Goal: Task Accomplishment & Management: Manage account settings

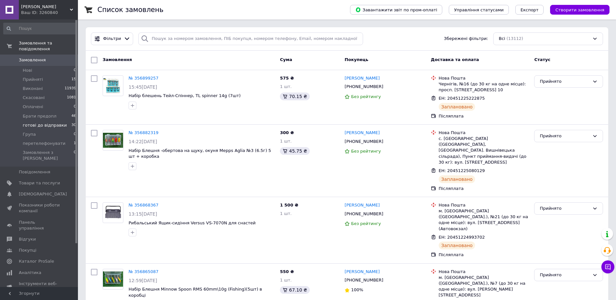
click at [42, 122] on span "готові до відправки" at bounding box center [45, 125] width 44 height 6
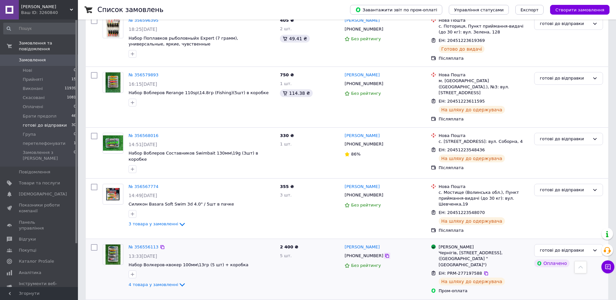
scroll to position [909, 0]
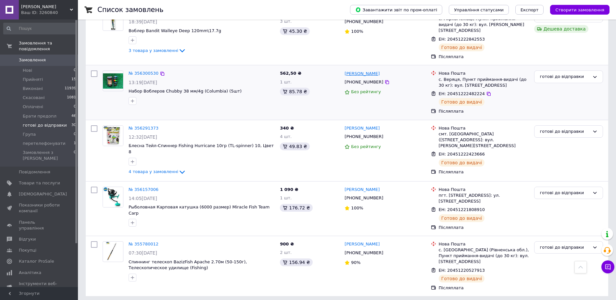
scroll to position [370, 0]
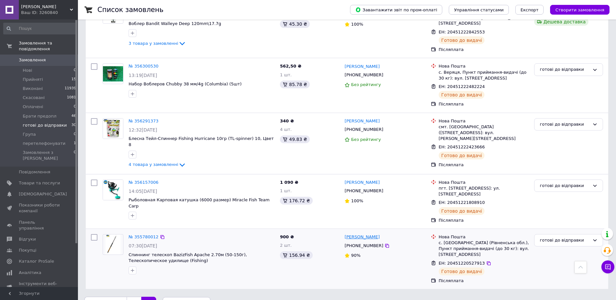
click at [362, 234] on link "Петро Гогон" at bounding box center [362, 237] width 35 height 6
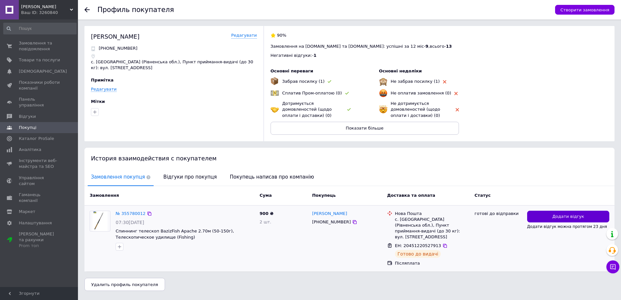
click at [556, 215] on span "Додати відгук" at bounding box center [568, 217] width 32 height 6
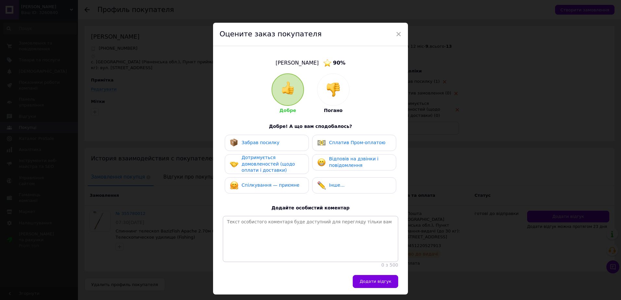
drag, startPoint x: 319, startPoint y: 80, endPoint x: 352, endPoint y: 131, distance: 60.7
click at [319, 80] on div at bounding box center [333, 90] width 32 height 32
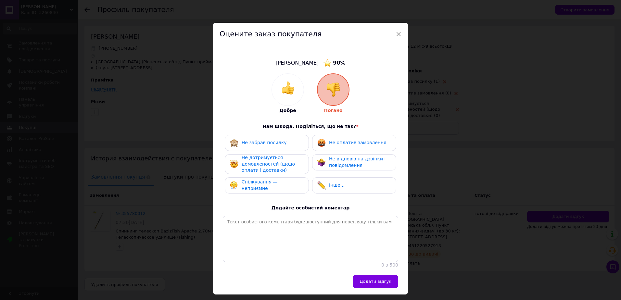
click at [351, 147] on div "Не оплатив замовлення" at bounding box center [351, 143] width 69 height 8
click at [339, 159] on span "Не відповів на дзвінки і повідомлення" at bounding box center [357, 162] width 57 height 12
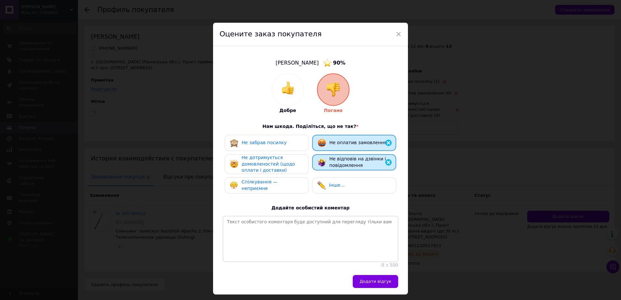
click at [272, 163] on span "Не дотримується домовленостей (щодо оплати і доставки)" at bounding box center [268, 164] width 53 height 18
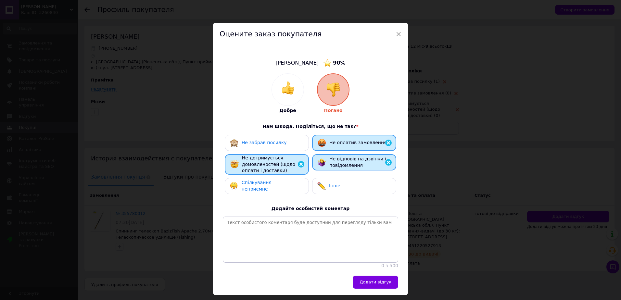
click at [262, 182] on div "Спілкування — неприємне" at bounding box center [266, 186] width 73 height 13
click at [371, 289] on button "Додати відгук" at bounding box center [375, 282] width 45 height 13
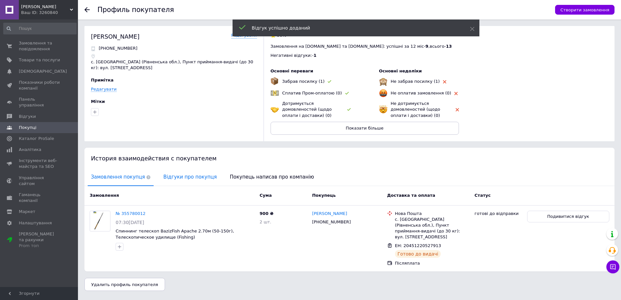
click at [182, 176] on span "Відгуки про покупця" at bounding box center [190, 177] width 60 height 17
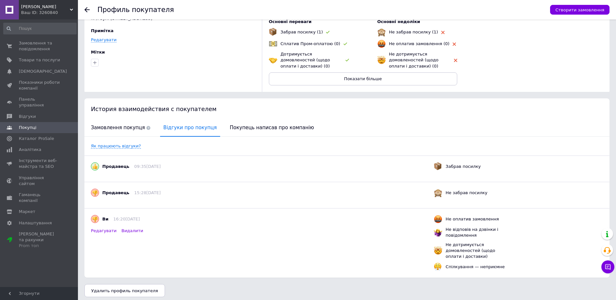
scroll to position [53, 0]
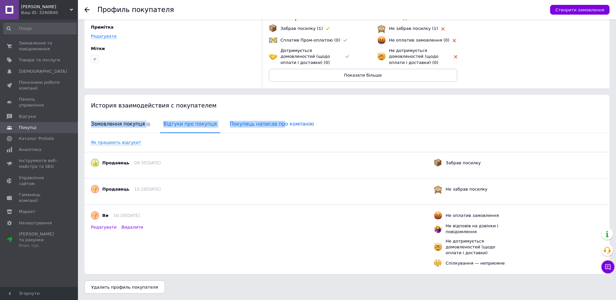
click at [264, 117] on div "История взаимодействия с покупателем Замовлення покупця Відгуки про покупця Пок…" at bounding box center [346, 184] width 525 height 179
drag, startPoint x: 264, startPoint y: 117, endPoint x: 254, endPoint y: 129, distance: 15.9
click at [254, 129] on span "Покупець написав про компанію" at bounding box center [272, 124] width 91 height 17
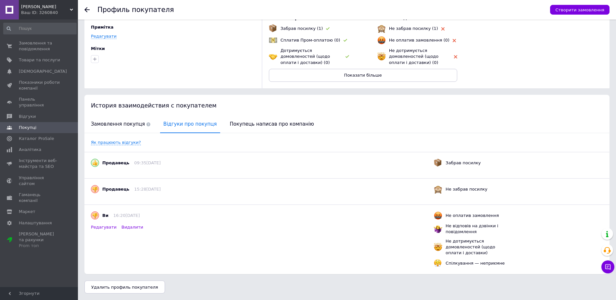
scroll to position [0, 0]
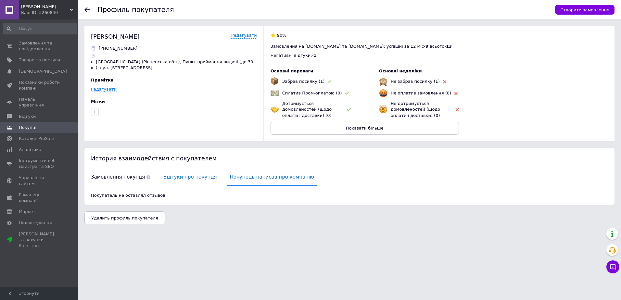
drag, startPoint x: 170, startPoint y: 179, endPoint x: 165, endPoint y: 178, distance: 5.2
click at [168, 179] on span "Відгуки про покупця" at bounding box center [190, 177] width 60 height 17
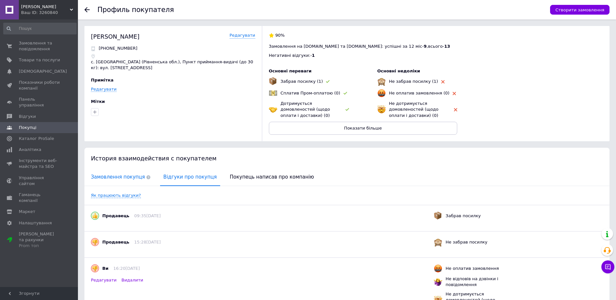
drag, startPoint x: 165, startPoint y: 178, endPoint x: 109, endPoint y: 178, distance: 55.9
click at [109, 178] on span "Замовлення покупця" at bounding box center [121, 177] width 66 height 17
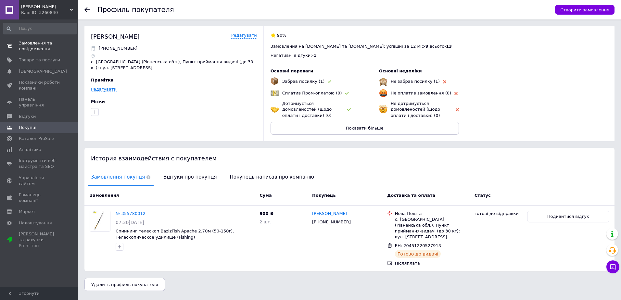
click at [42, 48] on span "Замовлення та повідомлення" at bounding box center [39, 46] width 41 height 12
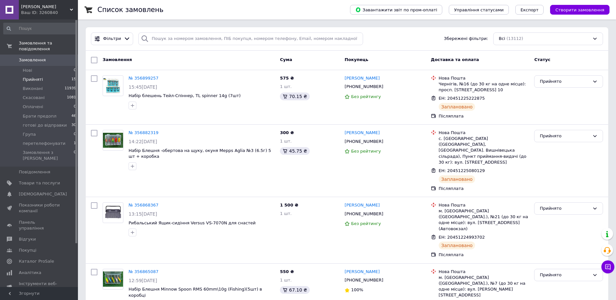
click at [39, 77] on span "Прийняті" at bounding box center [33, 80] width 20 height 6
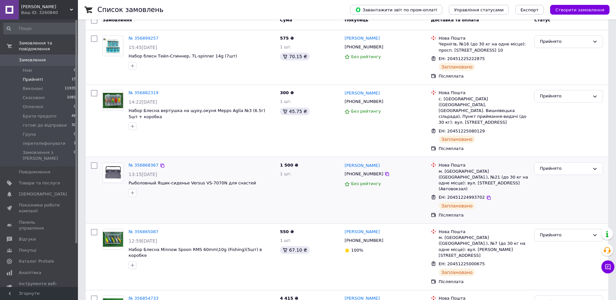
scroll to position [65, 0]
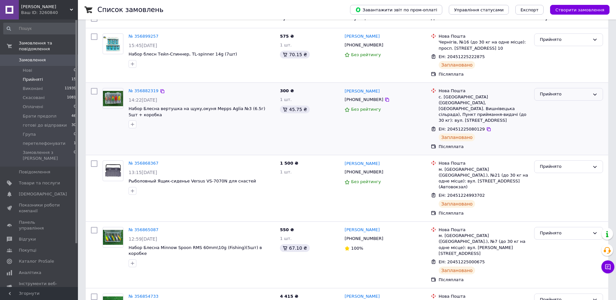
click at [574, 94] on div "Прийнято" at bounding box center [565, 94] width 50 height 7
click at [563, 125] on li "готові до відправки" at bounding box center [569, 126] width 68 height 12
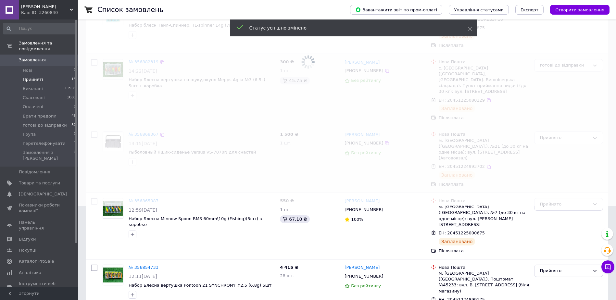
scroll to position [97, 0]
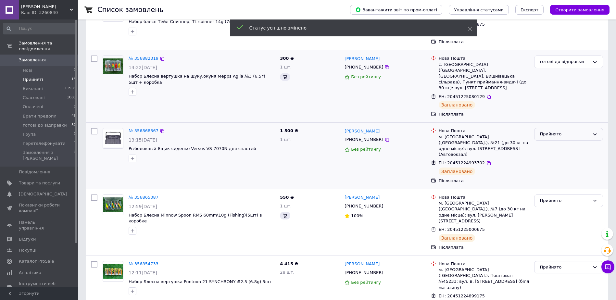
click at [562, 133] on div "Прийнято" at bounding box center [568, 134] width 69 height 13
click at [567, 161] on li "готові до відправки" at bounding box center [569, 166] width 68 height 12
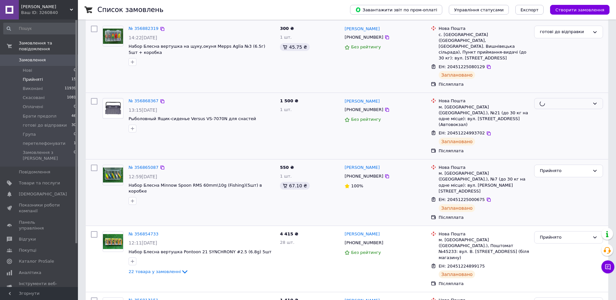
scroll to position [130, 0]
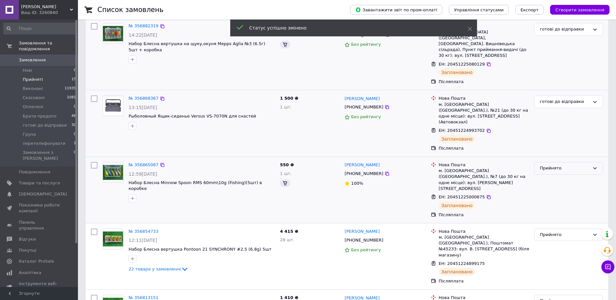
click at [559, 165] on div "Прийнято" at bounding box center [565, 168] width 50 height 7
click at [560, 194] on li "готові до відправки" at bounding box center [569, 200] width 68 height 12
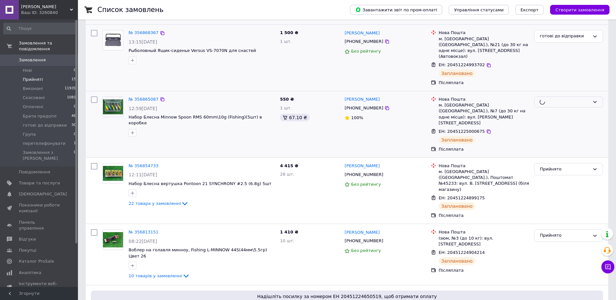
scroll to position [227, 0]
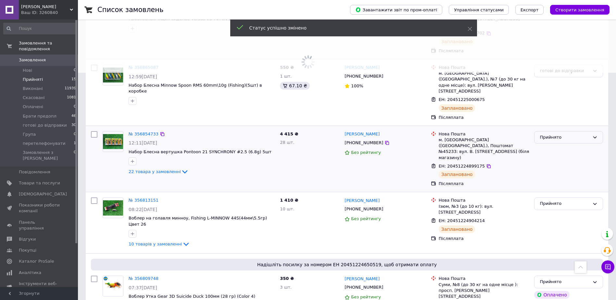
click at [562, 131] on div "Прийнято" at bounding box center [568, 137] width 69 height 13
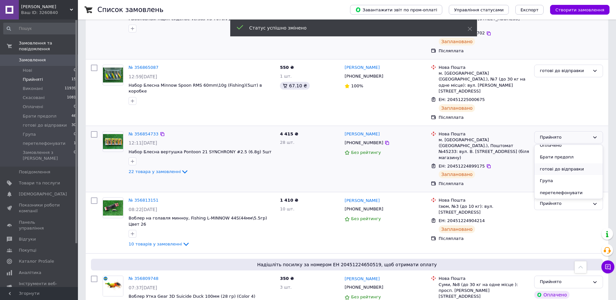
click at [560, 163] on li "готові до відправки" at bounding box center [569, 169] width 68 height 12
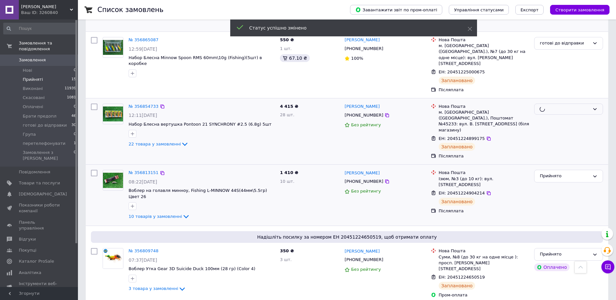
scroll to position [260, 0]
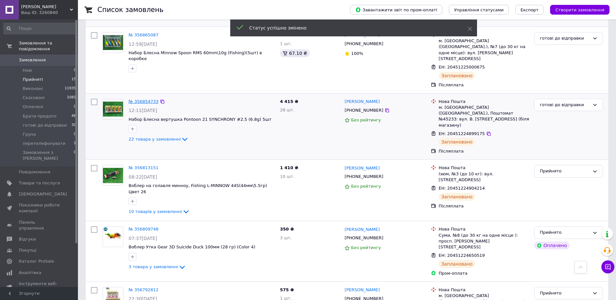
click at [129, 99] on link "№ 356854733" at bounding box center [144, 101] width 30 height 5
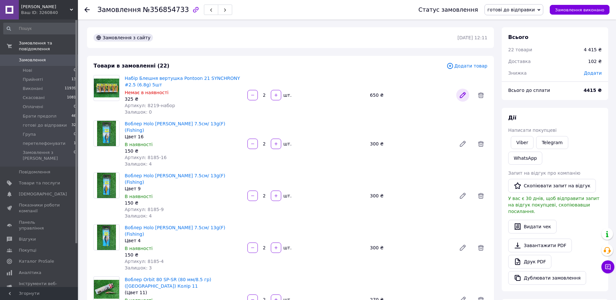
click at [466, 95] on icon at bounding box center [463, 95] width 8 height 8
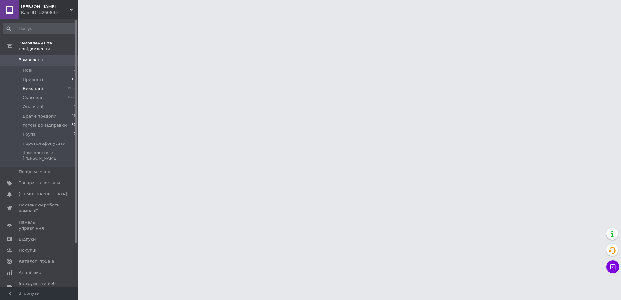
click at [30, 84] on li "Виконані 11939" at bounding box center [40, 88] width 80 height 9
click at [32, 77] on span "Прийняті" at bounding box center [33, 80] width 20 height 6
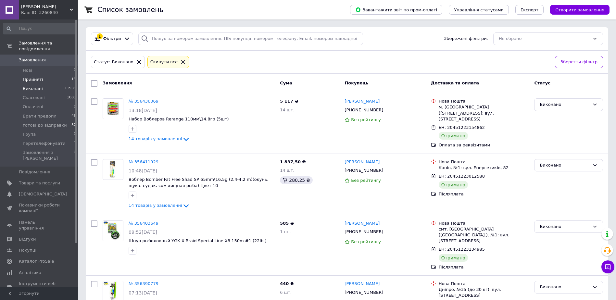
click at [31, 77] on span "Прийняті" at bounding box center [33, 80] width 20 height 6
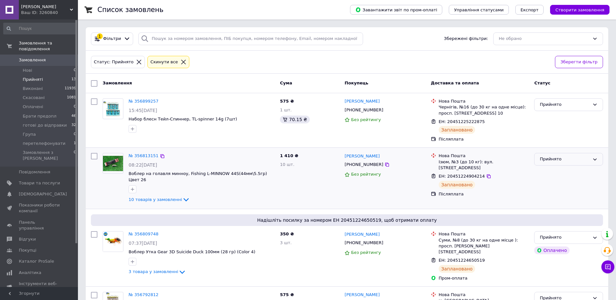
click at [559, 157] on div "Прийнято" at bounding box center [565, 159] width 50 height 7
click at [555, 192] on li "готові до відправки" at bounding box center [569, 191] width 68 height 12
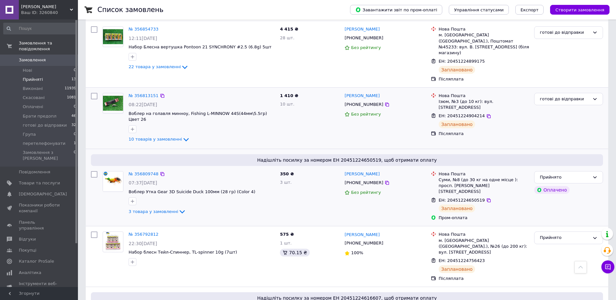
scroll to position [195, 0]
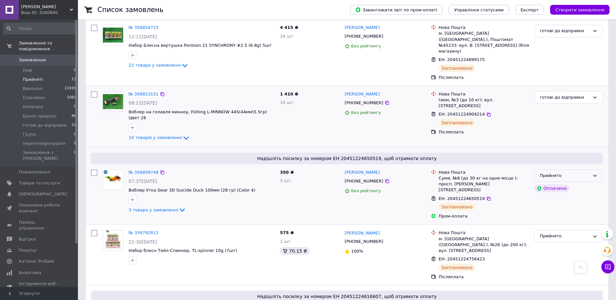
click at [577, 173] on div "Прийнято" at bounding box center [565, 176] width 50 height 7
click at [565, 202] on li "готові до відправки" at bounding box center [569, 208] width 68 height 12
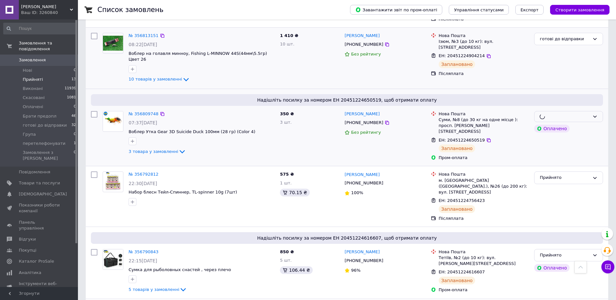
scroll to position [260, 0]
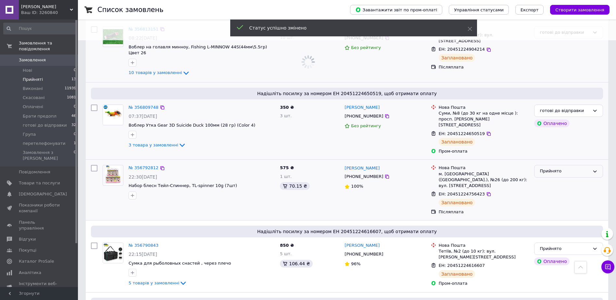
click at [575, 168] on div "Прийнято" at bounding box center [565, 171] width 50 height 7
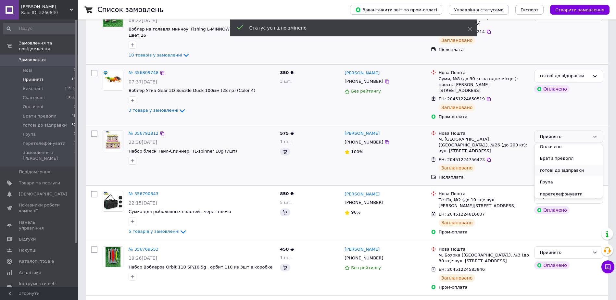
scroll to position [29, 0]
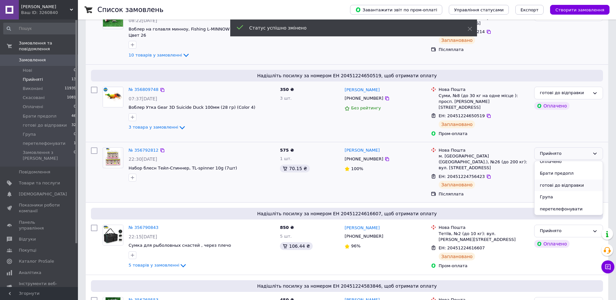
click at [562, 180] on li "готові до відправки" at bounding box center [569, 186] width 68 height 12
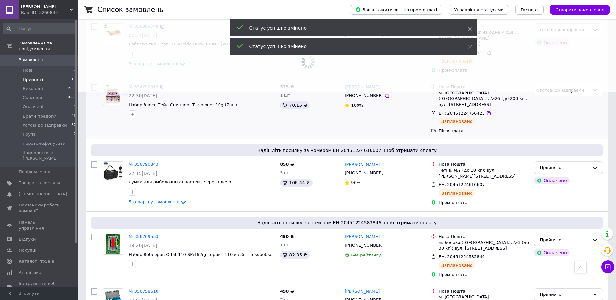
scroll to position [210, 0]
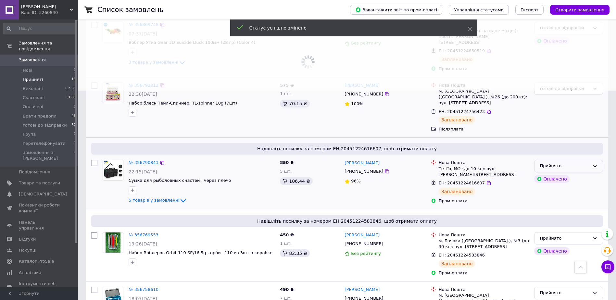
click at [571, 163] on div "Прийнято" at bounding box center [565, 166] width 50 height 7
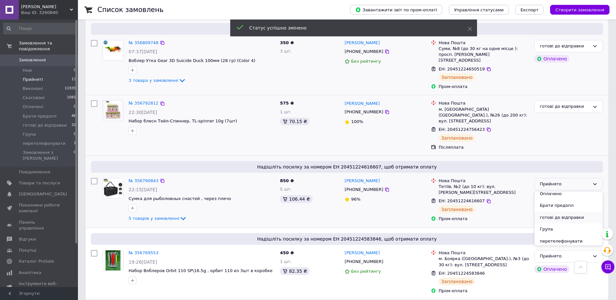
scroll to position [29, 0]
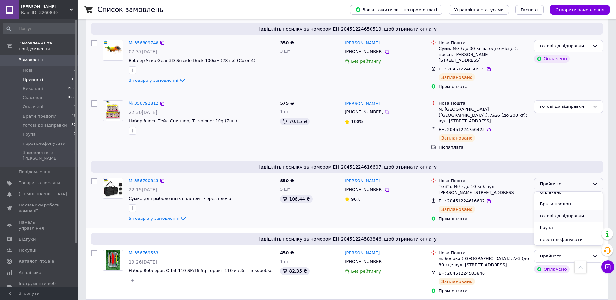
click at [565, 210] on li "готові до відправки" at bounding box center [569, 216] width 68 height 12
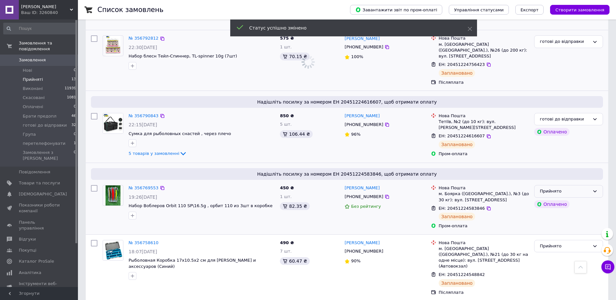
click at [581, 188] on div "Прийнято" at bounding box center [565, 191] width 50 height 7
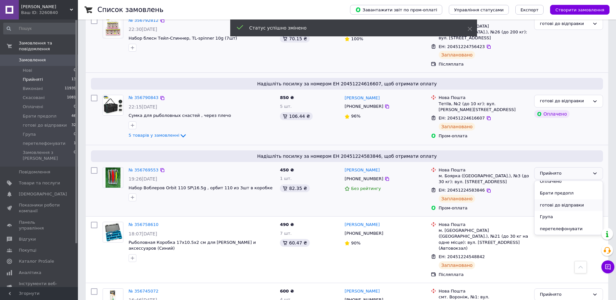
click at [569, 199] on li "готові до відправки" at bounding box center [569, 205] width 68 height 12
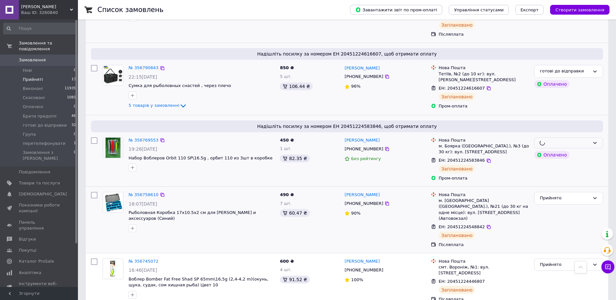
scroll to position [307, 0]
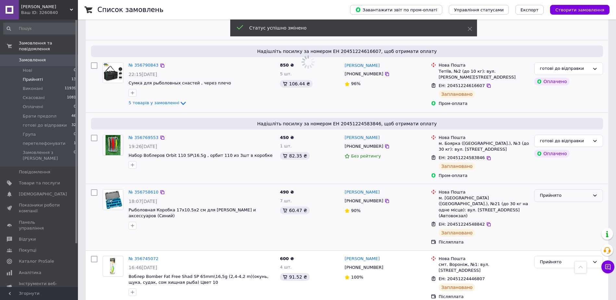
click at [562, 192] on div "Прийнято" at bounding box center [565, 195] width 50 height 7
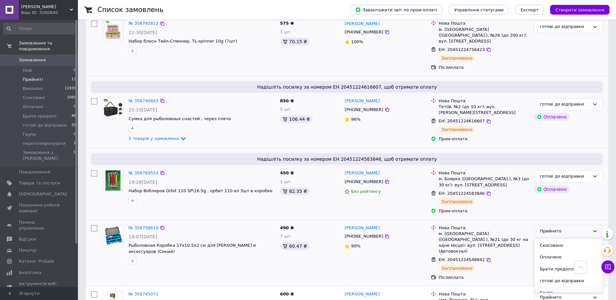
scroll to position [29, 0]
click at [561, 257] on li "готові до відправки" at bounding box center [569, 263] width 68 height 12
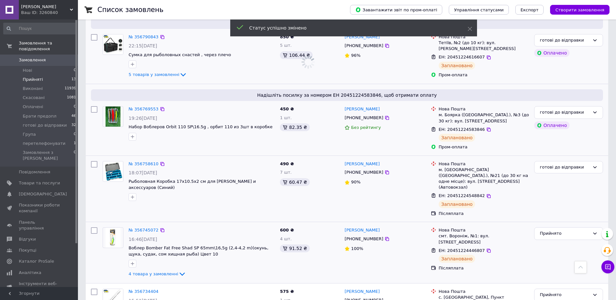
scroll to position [469, 0]
click at [557, 229] on div "Прийнято" at bounding box center [565, 232] width 50 height 7
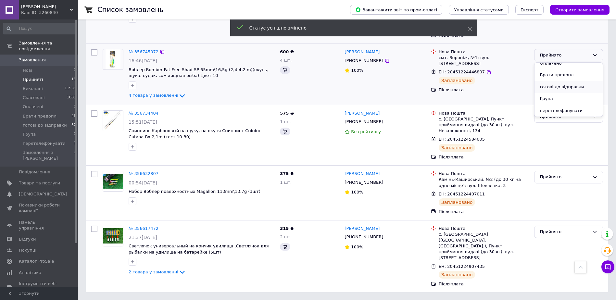
scroll to position [354, 0]
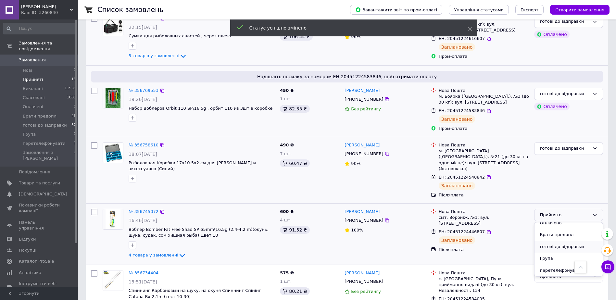
click at [561, 241] on li "готові до відправки" at bounding box center [569, 247] width 68 height 12
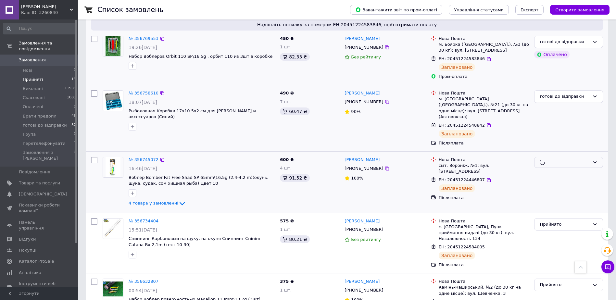
scroll to position [419, 0]
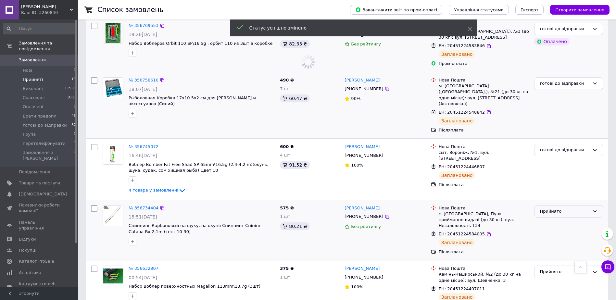
click at [564, 208] on div "Прийнято" at bounding box center [565, 211] width 50 height 7
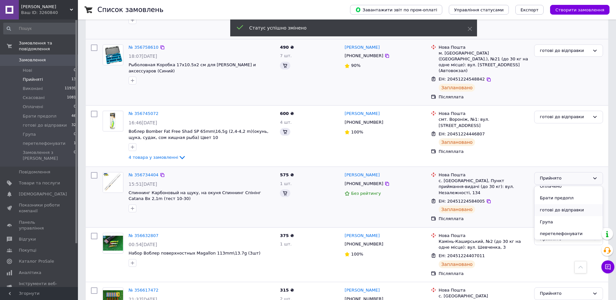
click at [555, 216] on li "готові до відправки" at bounding box center [569, 210] width 68 height 12
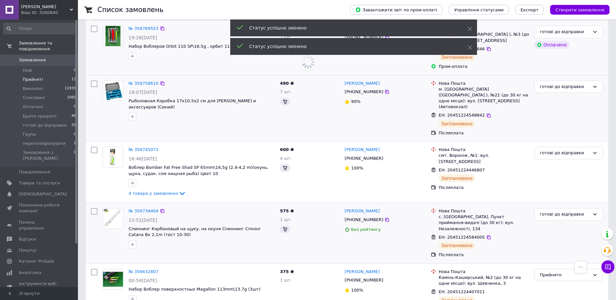
scroll to position [589, 0]
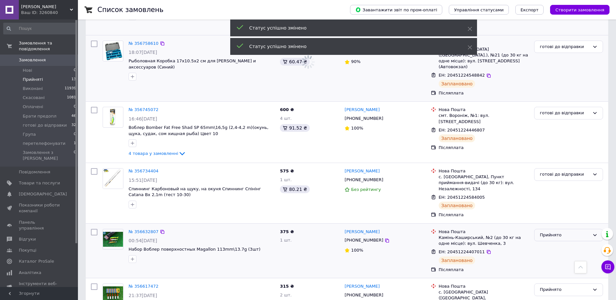
click at [553, 229] on div "Прийнято" at bounding box center [568, 235] width 69 height 13
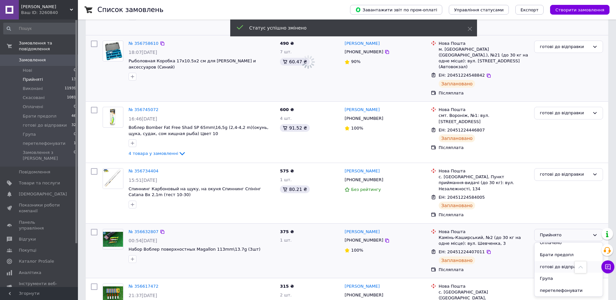
scroll to position [474, 0]
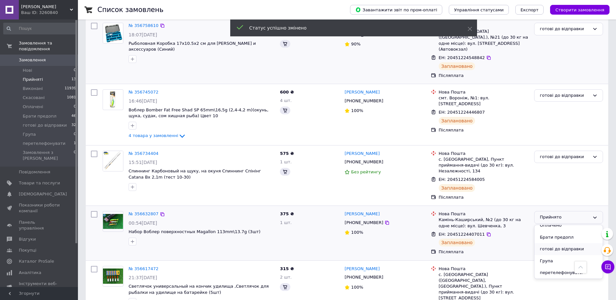
click at [555, 243] on li "готові до відправки" at bounding box center [569, 249] width 68 height 12
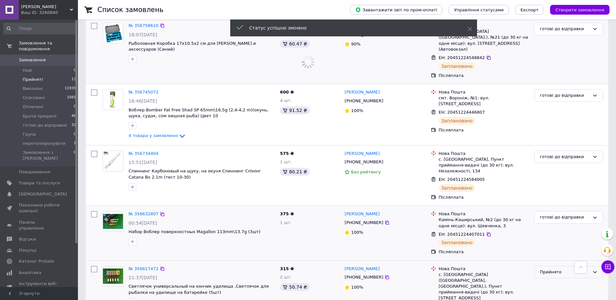
click at [552, 269] on div "Прийнято" at bounding box center [565, 272] width 50 height 7
click at [551, 298] on li "готові до відправки" at bounding box center [569, 304] width 68 height 12
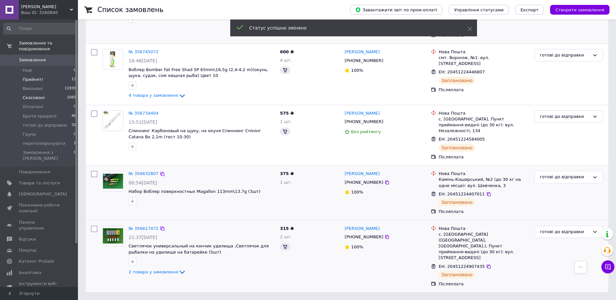
scroll to position [474, 0]
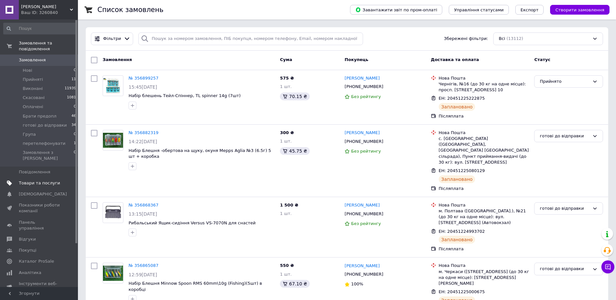
click at [35, 180] on span "Товари та послуги" at bounding box center [39, 183] width 41 height 6
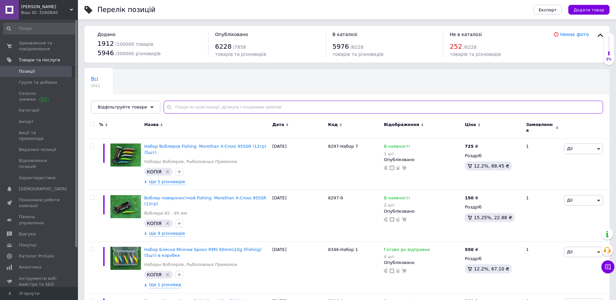
click at [195, 107] on input "text" at bounding box center [384, 107] width 440 height 13
type input "[PERSON_NAME]"
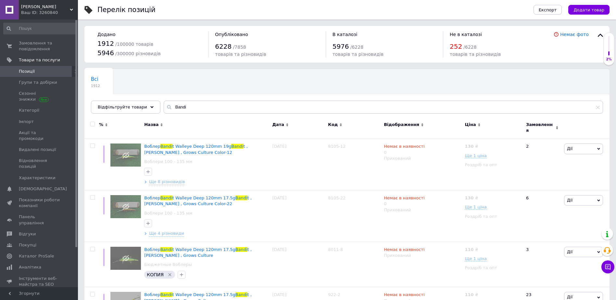
click at [34, 7] on span "[PERSON_NAME]" at bounding box center [45, 7] width 49 height 6
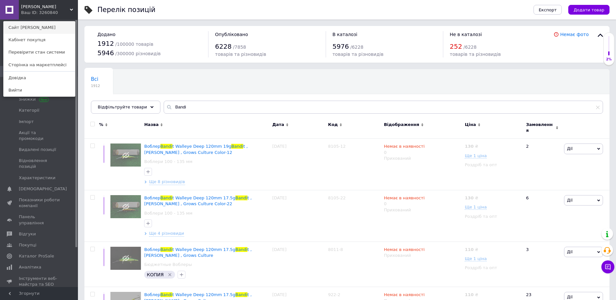
click at [33, 23] on link "Сайт [PERSON_NAME]" at bounding box center [39, 27] width 71 height 12
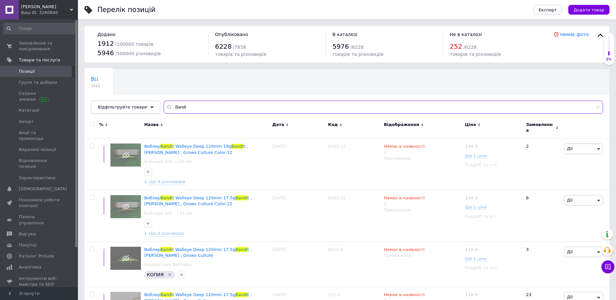
drag, startPoint x: 166, startPoint y: 107, endPoint x: 125, endPoint y: 106, distance: 40.6
click at [129, 107] on div "Відфільтруйте товари Bandi" at bounding box center [347, 107] width 512 height 13
paste input "8105-13"
type input "8105-13"
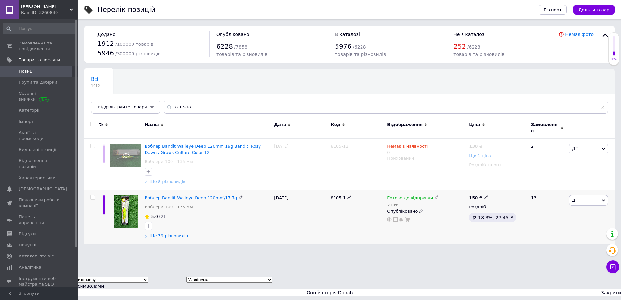
click at [169, 234] on span "Ще 39 різновидів" at bounding box center [168, 236] width 39 height 6
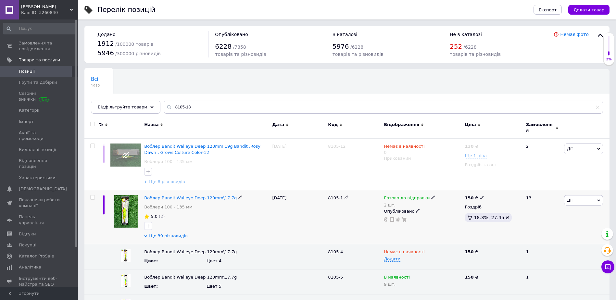
click at [162, 233] on span "Ще 39 різновидів" at bounding box center [168, 236] width 39 height 6
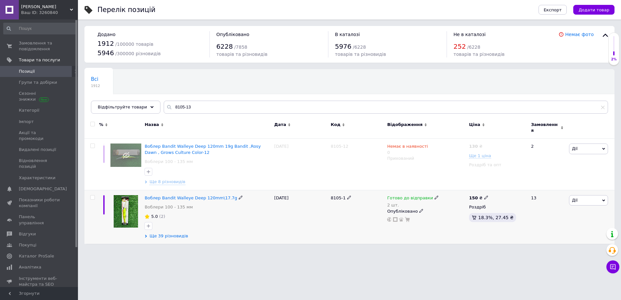
click at [162, 233] on span "Ще 39 різновидів" at bounding box center [168, 236] width 39 height 6
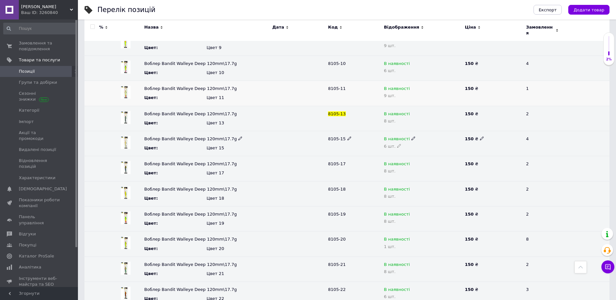
scroll to position [292, 0]
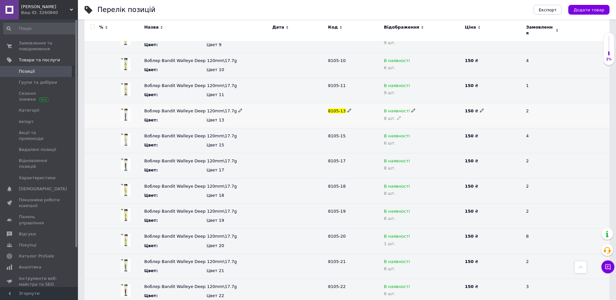
click at [412, 109] on icon at bounding box center [414, 111] width 4 height 4
click at [405, 120] on li "Немає в наявності" at bounding box center [421, 123] width 80 height 9
click at [397, 116] on icon at bounding box center [399, 118] width 4 height 4
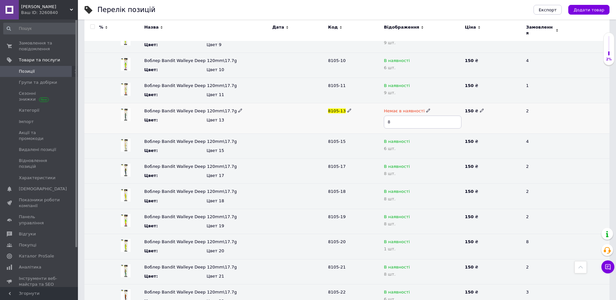
drag, startPoint x: 396, startPoint y: 118, endPoint x: 381, endPoint y: 120, distance: 15.3
click at [383, 120] on div "Немає в наявності 8" at bounding box center [422, 118] width 81 height 31
type input "0"
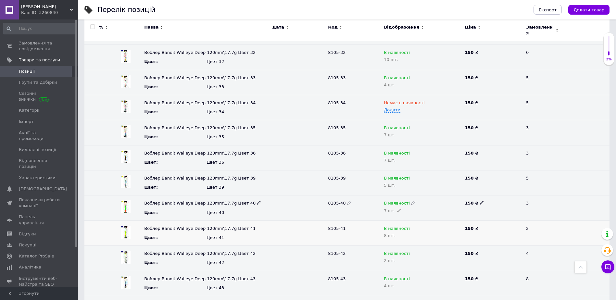
scroll to position [747, 0]
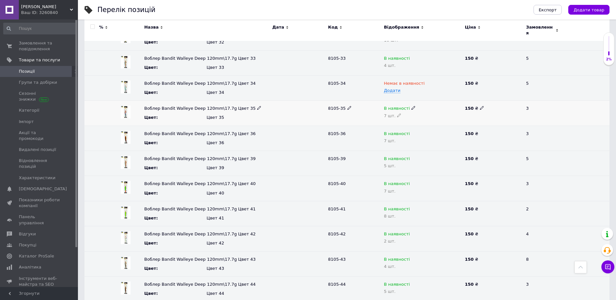
click at [412, 106] on icon at bounding box center [414, 108] width 4 height 4
click at [405, 116] on li "Немає в наявності" at bounding box center [421, 120] width 80 height 9
click at [397, 113] on icon at bounding box center [399, 115] width 4 height 4
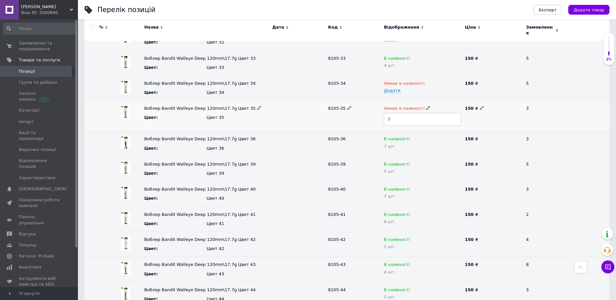
click at [374, 116] on div "Воблер Bandit Walleye Deep 120mm\17.7g Цвет 35 Цвет : Цвет 35 8105-35 Немає в н…" at bounding box center [346, 116] width 525 height 31
type input "0"
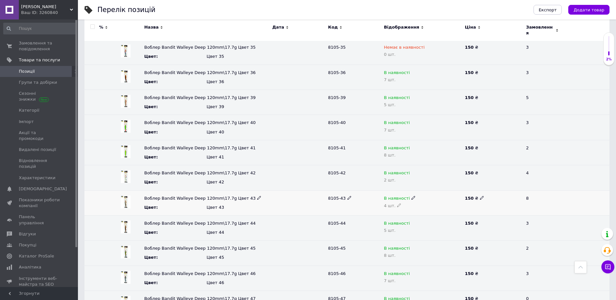
scroll to position [812, 0]
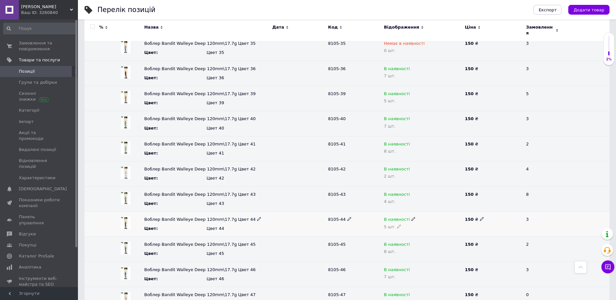
click at [412, 217] on icon at bounding box center [414, 219] width 4 height 4
click at [404, 227] on li "Немає в наявності" at bounding box center [421, 231] width 80 height 9
click at [397, 225] on use at bounding box center [399, 227] width 4 height 4
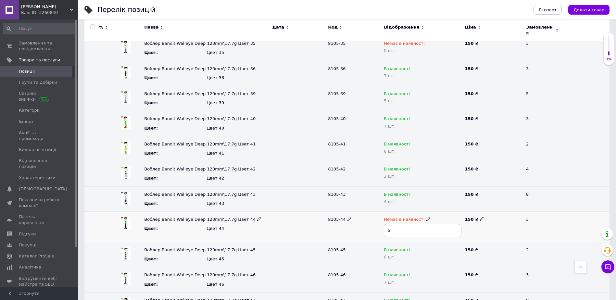
drag, startPoint x: 397, startPoint y: 229, endPoint x: 381, endPoint y: 229, distance: 15.3
click at [382, 229] on div "Воблер Bandit Walleye Deep 120mm\17.7g Цвет 44 Цвет : Цвет 44 8105-44 Немає в н…" at bounding box center [346, 226] width 525 height 31
type input "0"
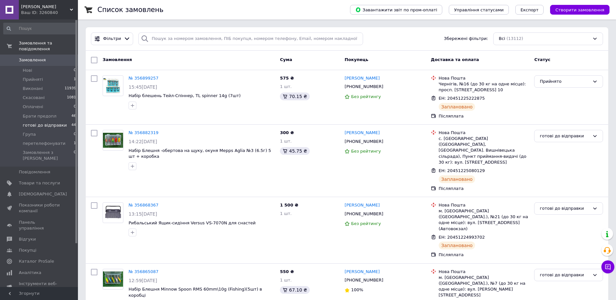
click at [48, 122] on span "готові до відправки" at bounding box center [45, 125] width 44 height 6
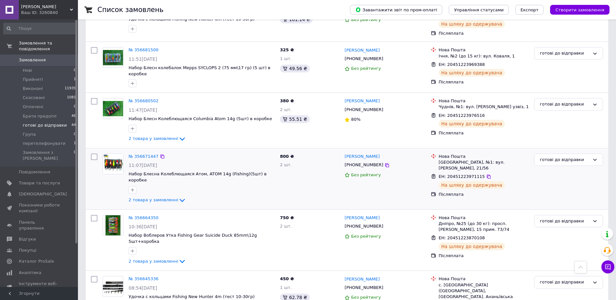
scroll to position [1000, 0]
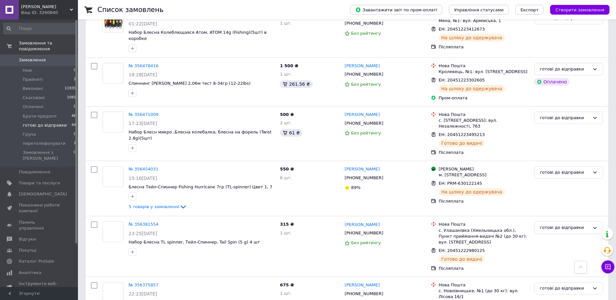
scroll to position [914, 0]
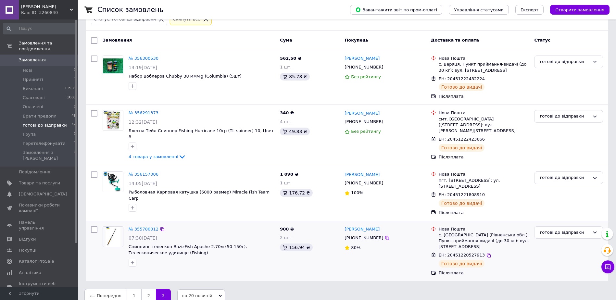
scroll to position [46, 0]
